Goal: Task Accomplishment & Management: Manage account settings

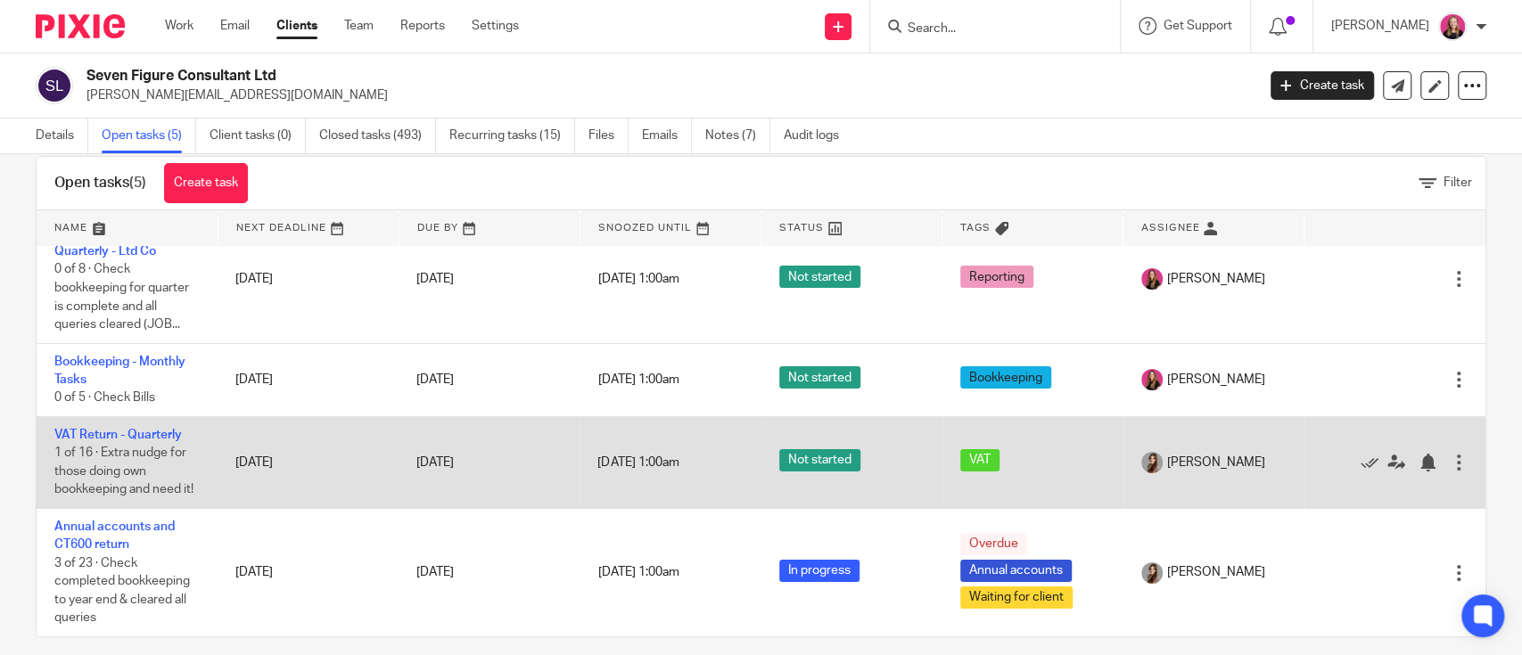
scroll to position [50, 0]
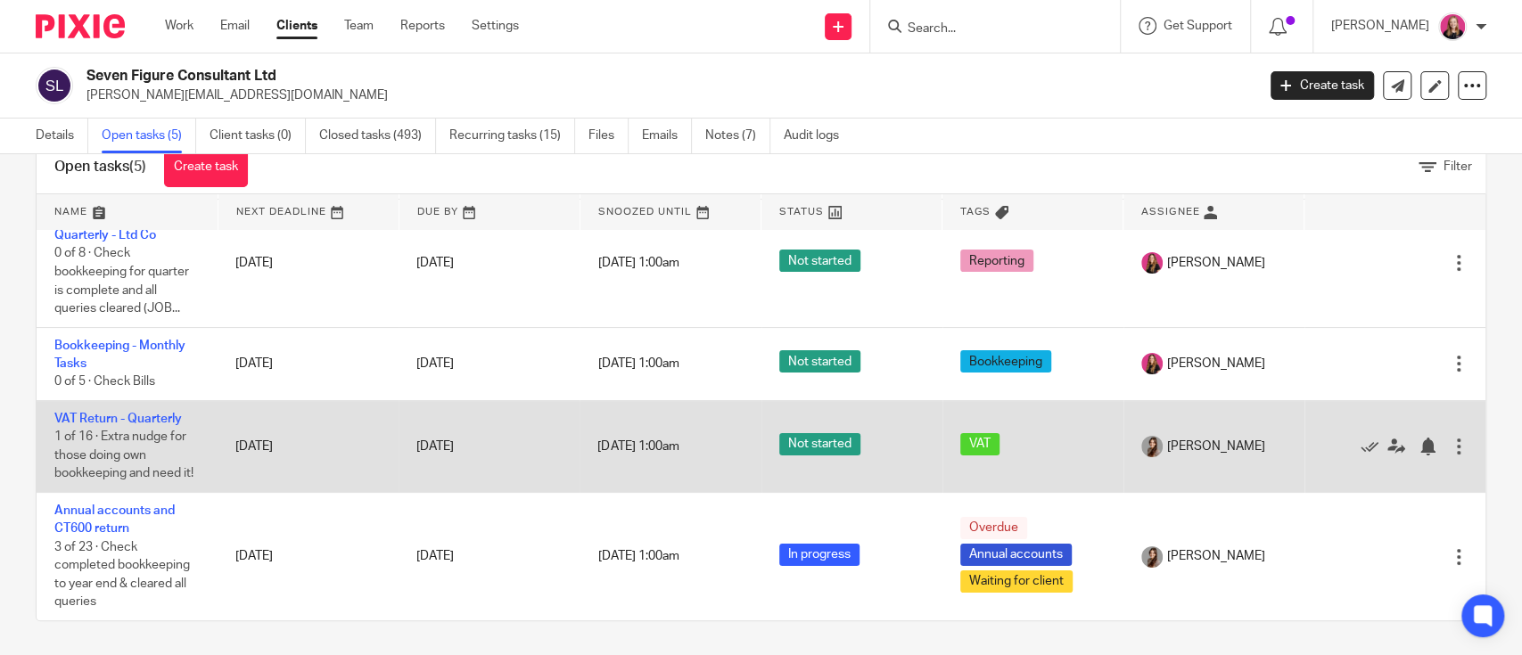
click at [146, 401] on td "VAT Return - Quarterly 1 of 16 · Extra nudge for those doing own bookkeeping an…" at bounding box center [127, 447] width 181 height 92
click at [144, 413] on link "VAT Return - Quarterly" at bounding box center [117, 419] width 127 height 12
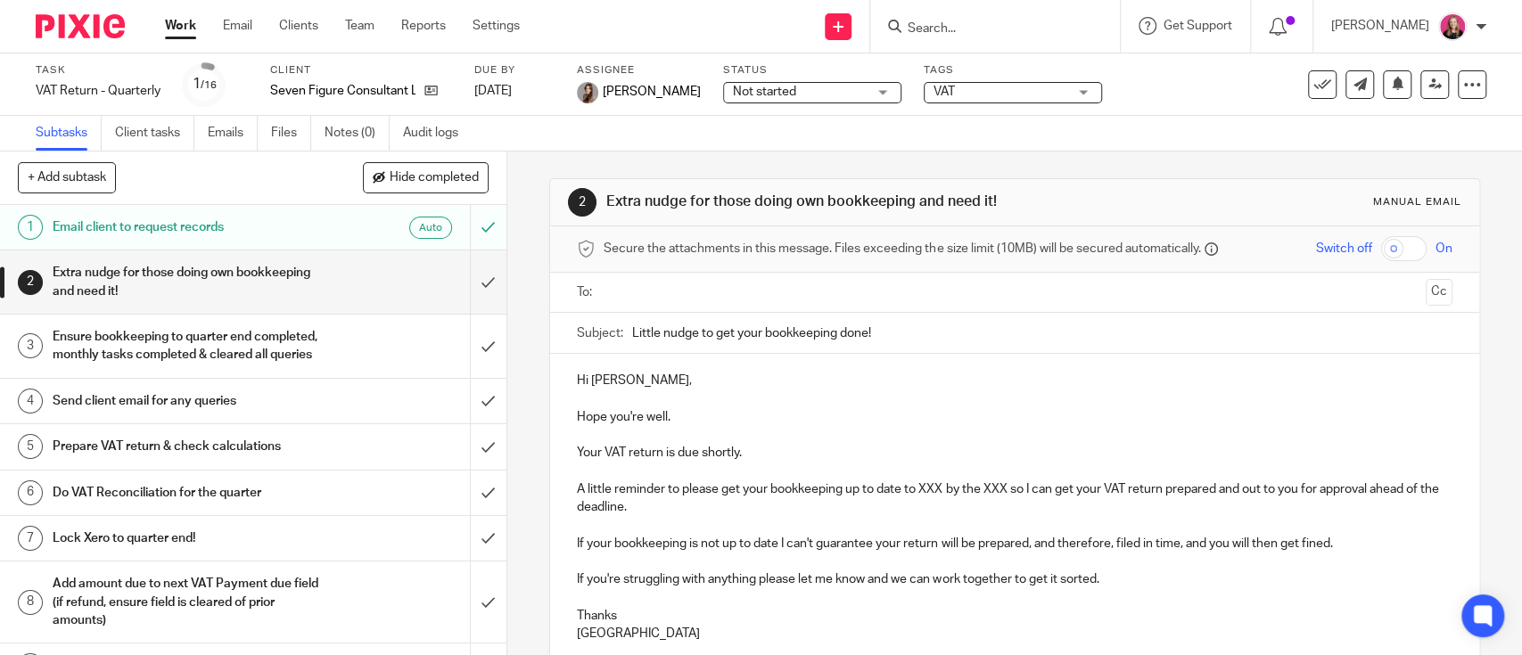
click at [221, 367] on h1 "Ensure bookkeeping to quarter end completed, monthly tasks completed & cleared …" at bounding box center [186, 346] width 267 height 45
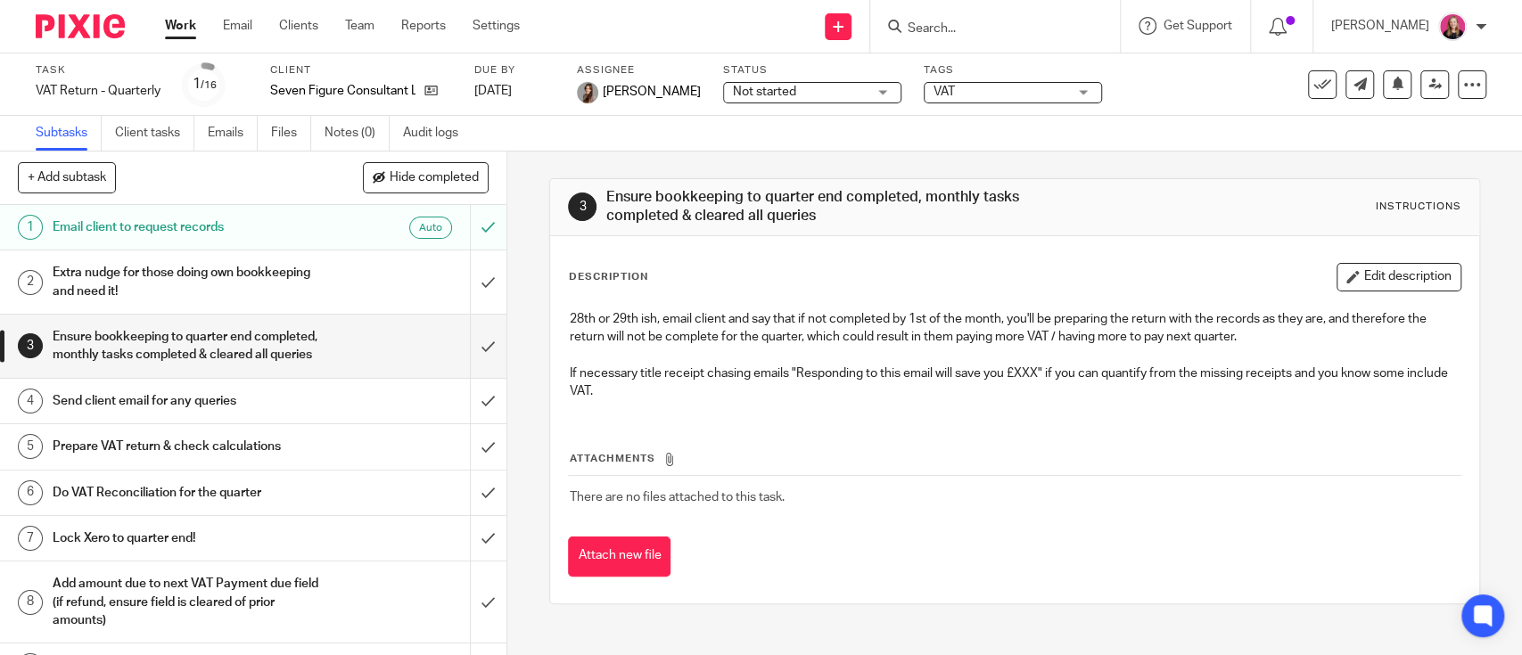
click at [199, 141] on ul "Subtasks Client tasks Emails Files Notes (0) Audit logs" at bounding box center [260, 133] width 449 height 35
click at [214, 140] on link "Emails" at bounding box center [233, 133] width 50 height 35
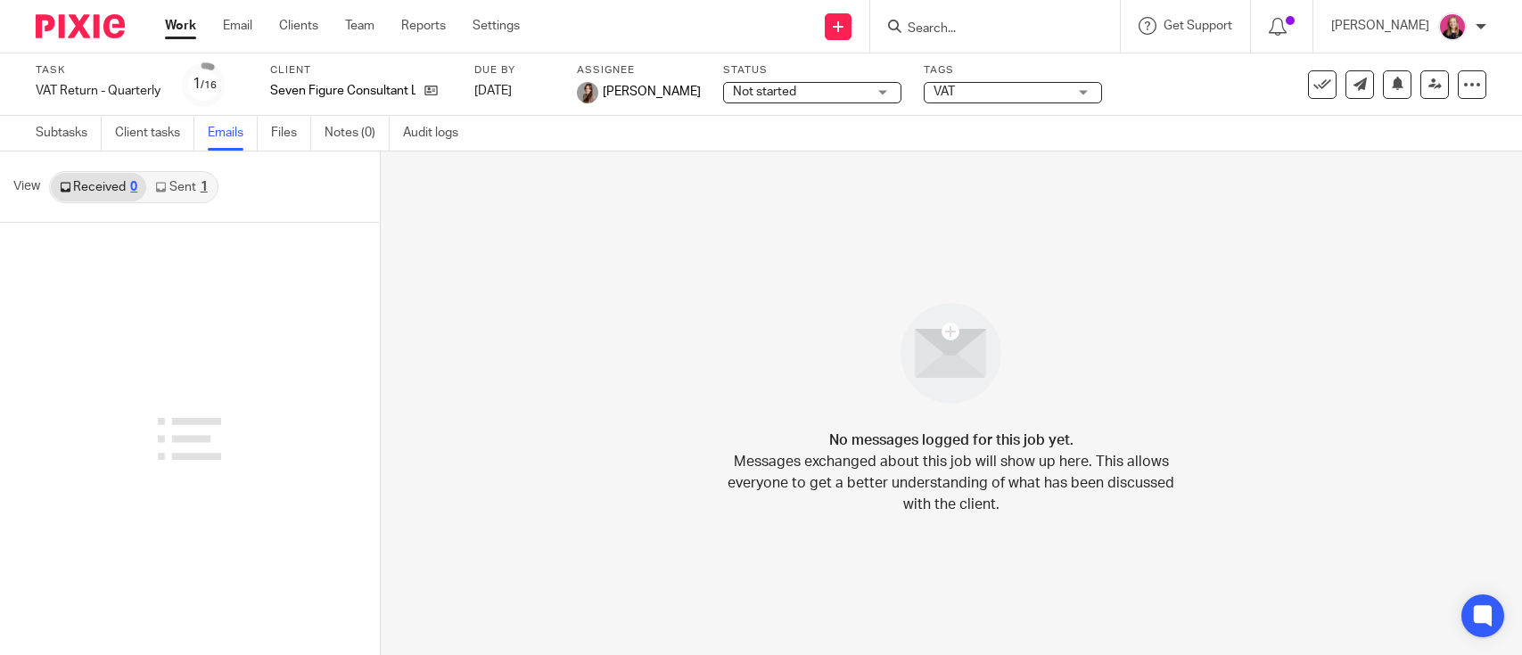
click at [182, 194] on link "Sent 1" at bounding box center [181, 187] width 70 height 29
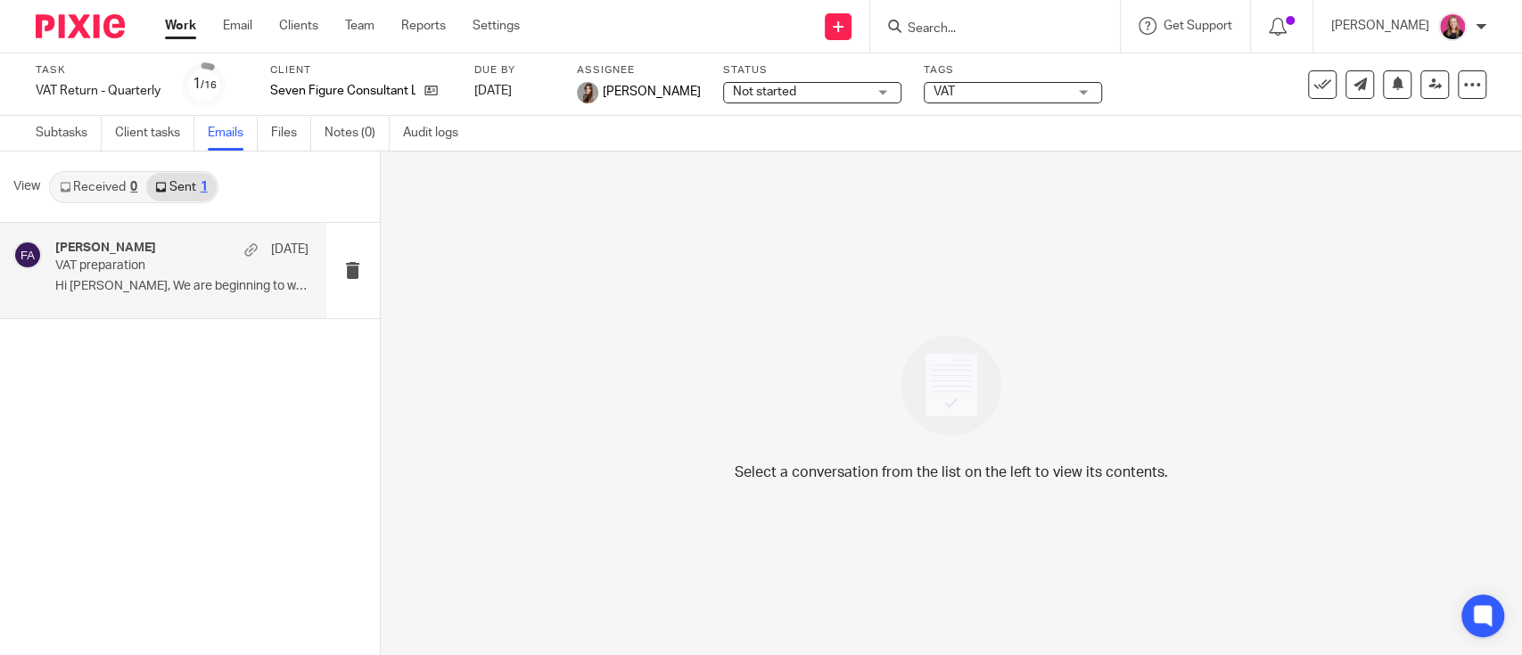
click at [163, 282] on p "Hi Jessica, We are beginning to work on..." at bounding box center [181, 286] width 253 height 15
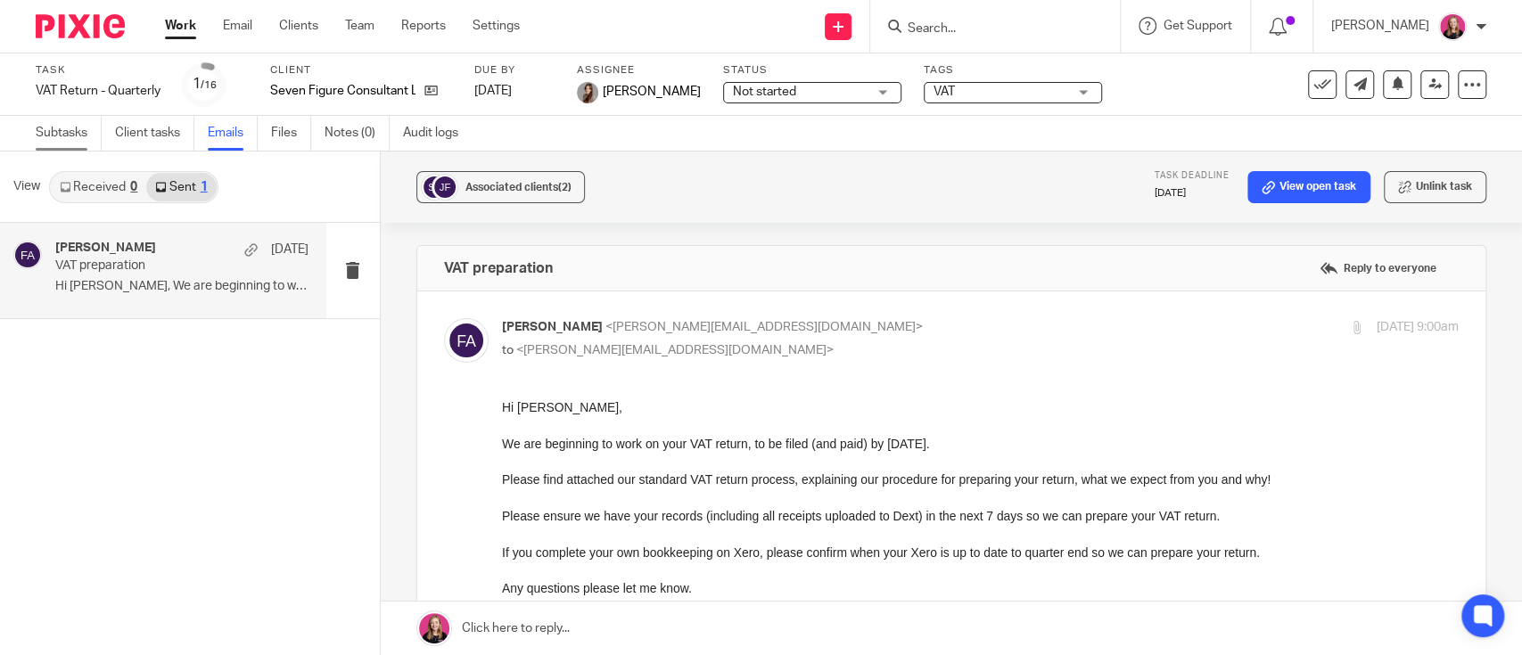
click at [71, 136] on link "Subtasks" at bounding box center [69, 133] width 66 height 35
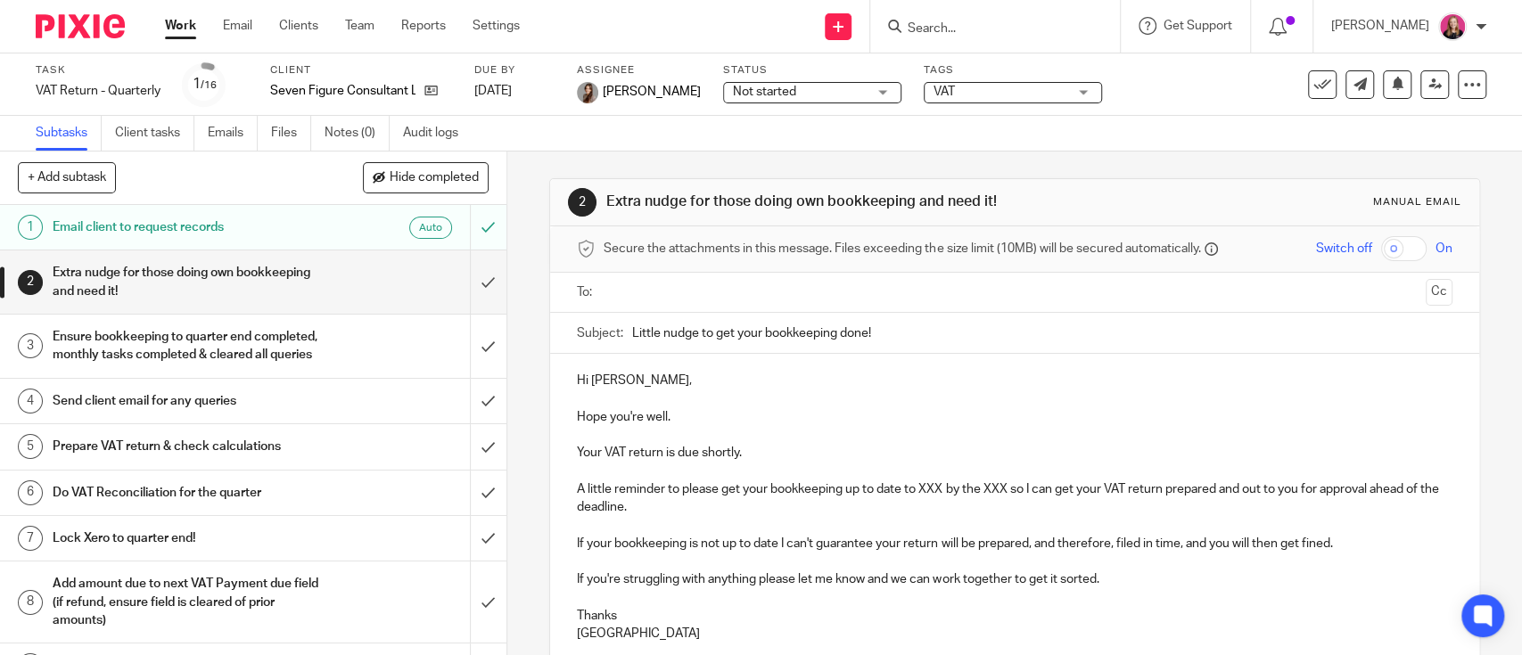
click at [177, 31] on link "Work" at bounding box center [180, 26] width 31 height 18
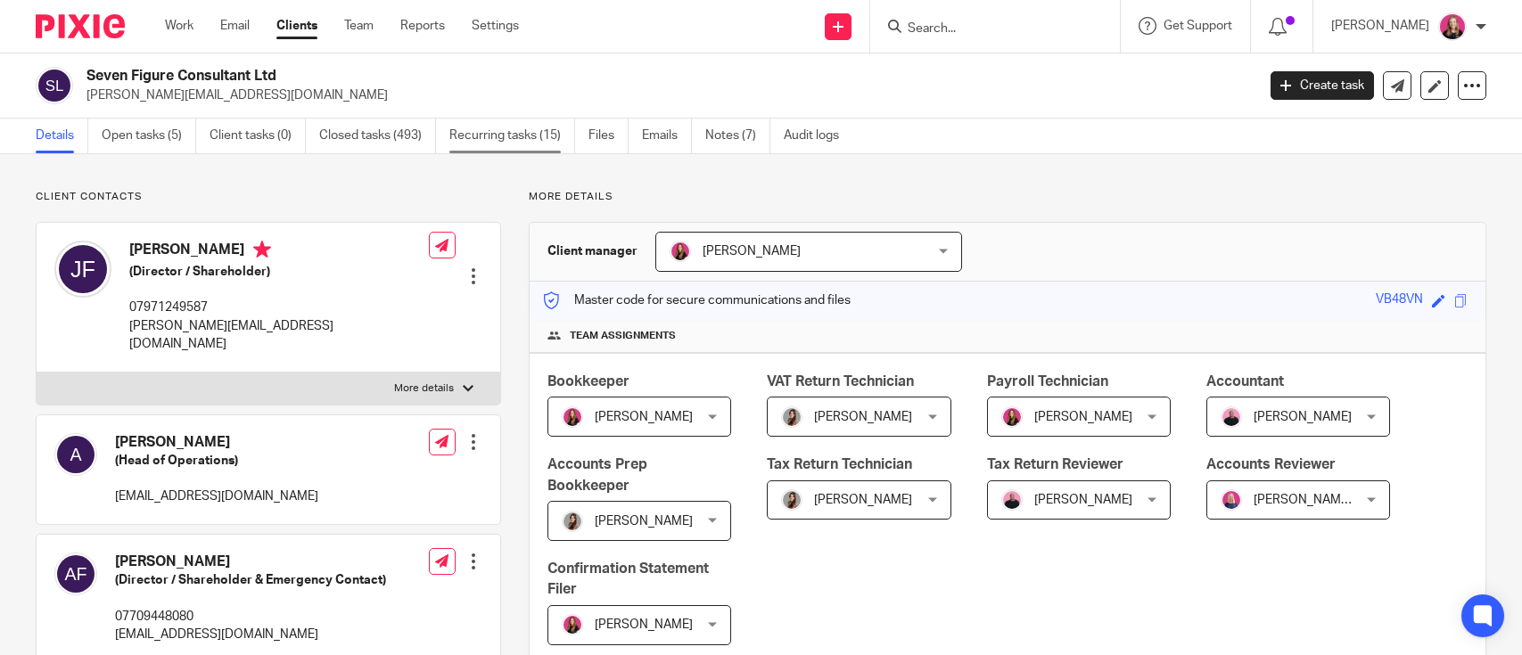
click at [473, 127] on link "Recurring tasks (15)" at bounding box center [512, 136] width 126 height 35
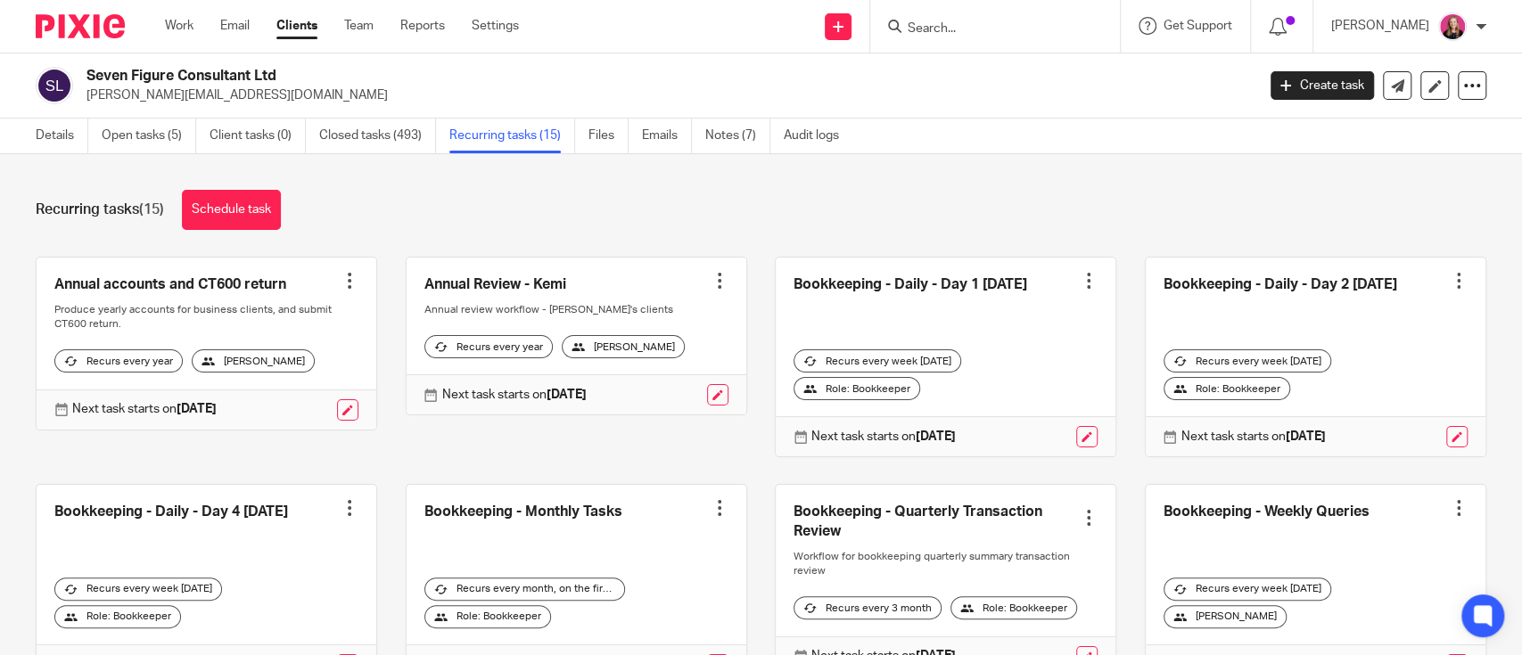
click at [6, 139] on div "Details Open tasks (5) Client tasks (0) Closed tasks (493) Recurring tasks (15)…" at bounding box center [441, 136] width 883 height 35
click at [46, 139] on link "Details" at bounding box center [62, 136] width 53 height 35
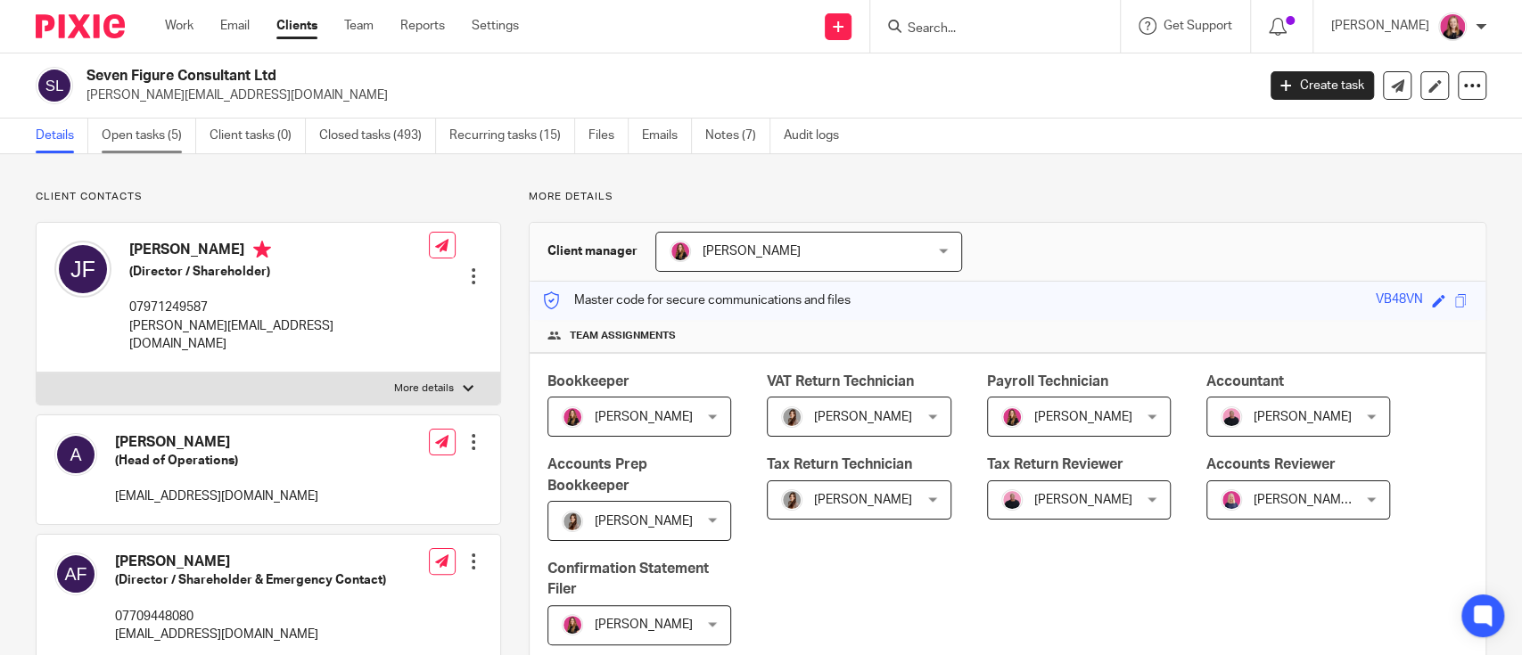
click at [155, 135] on link "Open tasks (5)" at bounding box center [149, 136] width 94 height 35
